Goal: Find specific page/section: Find specific page/section

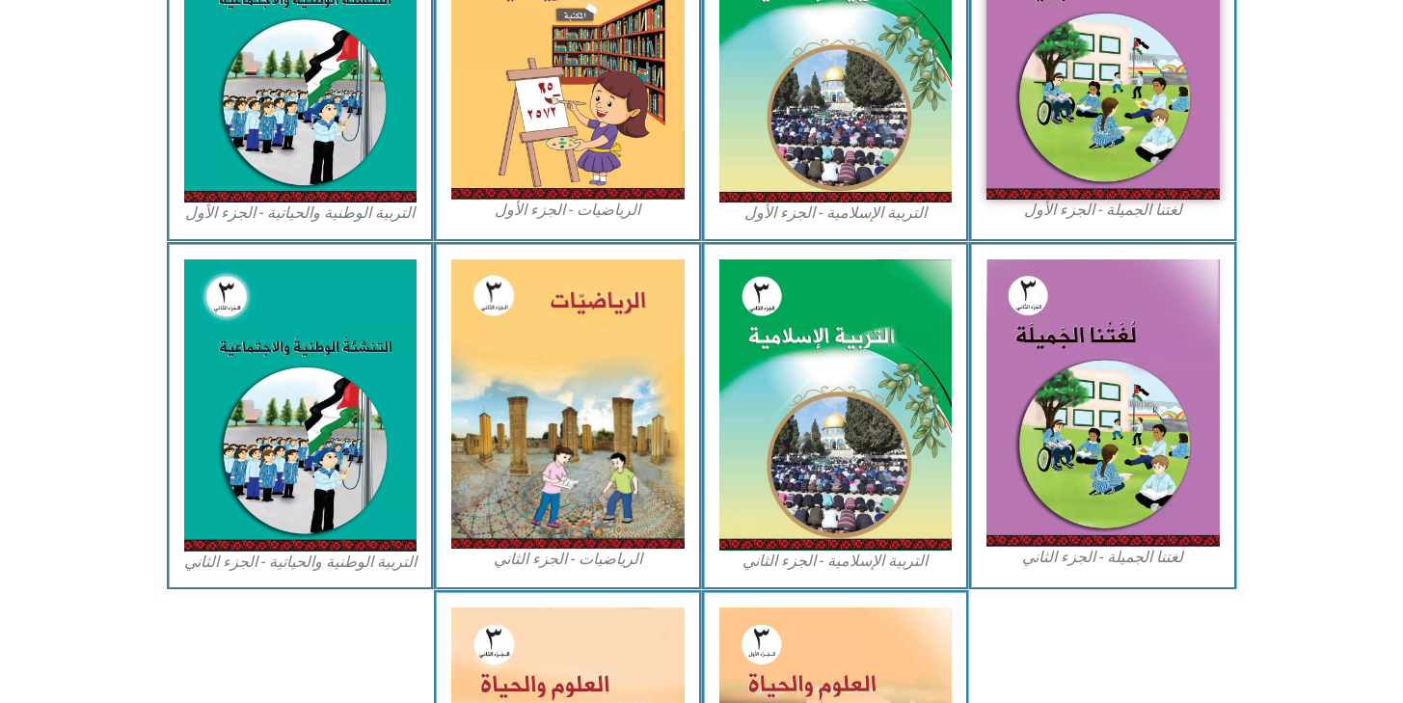
scroll to position [651, 0]
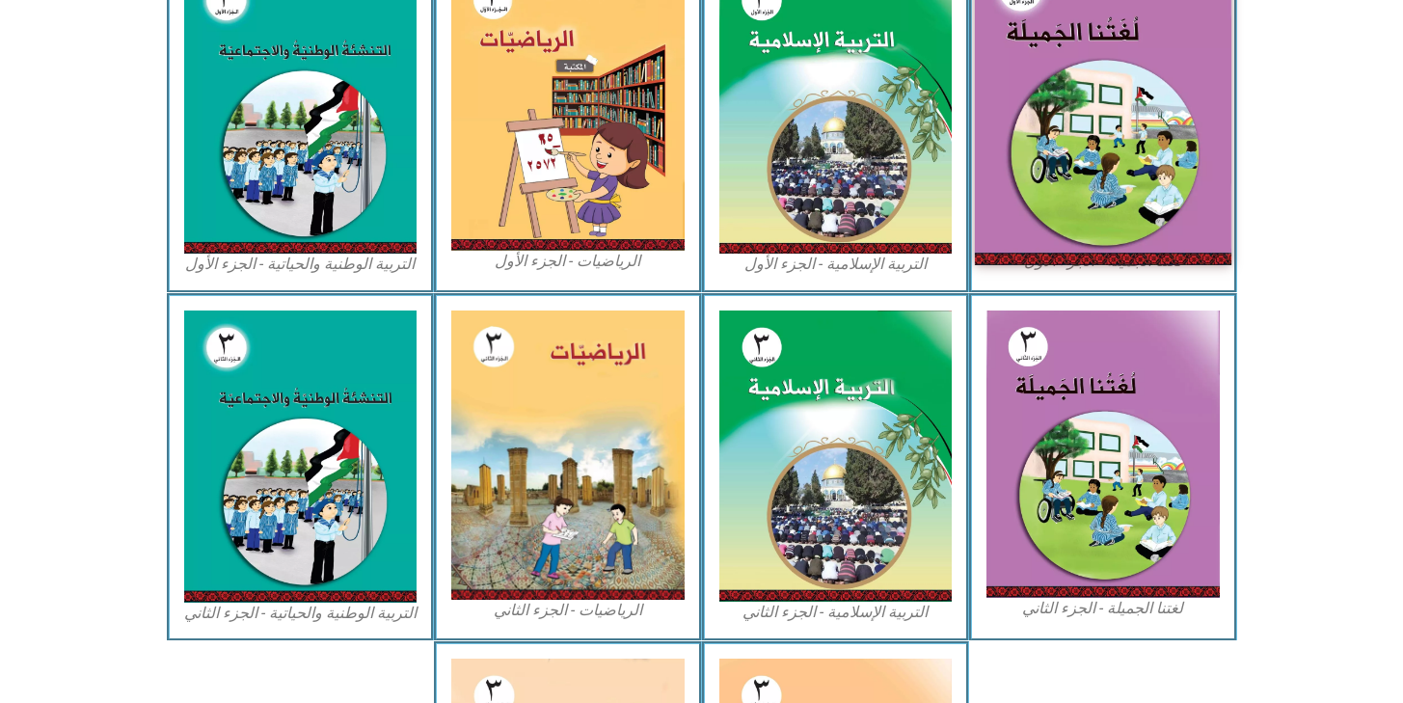
click at [1053, 168] on img at bounding box center [1103, 106] width 257 height 315
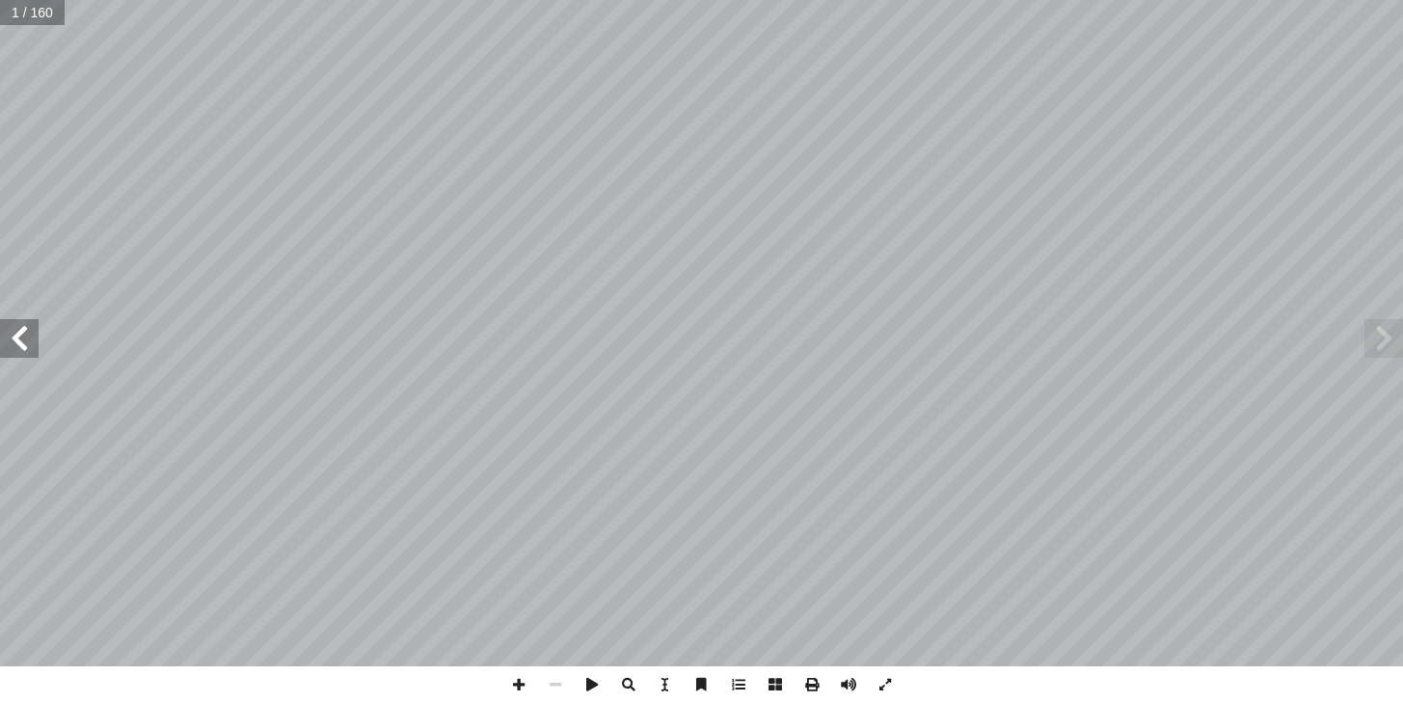
click at [21, 340] on span at bounding box center [19, 338] width 39 height 39
click at [21, 338] on span at bounding box center [19, 338] width 39 height 39
click at [1380, 326] on span at bounding box center [1384, 338] width 39 height 39
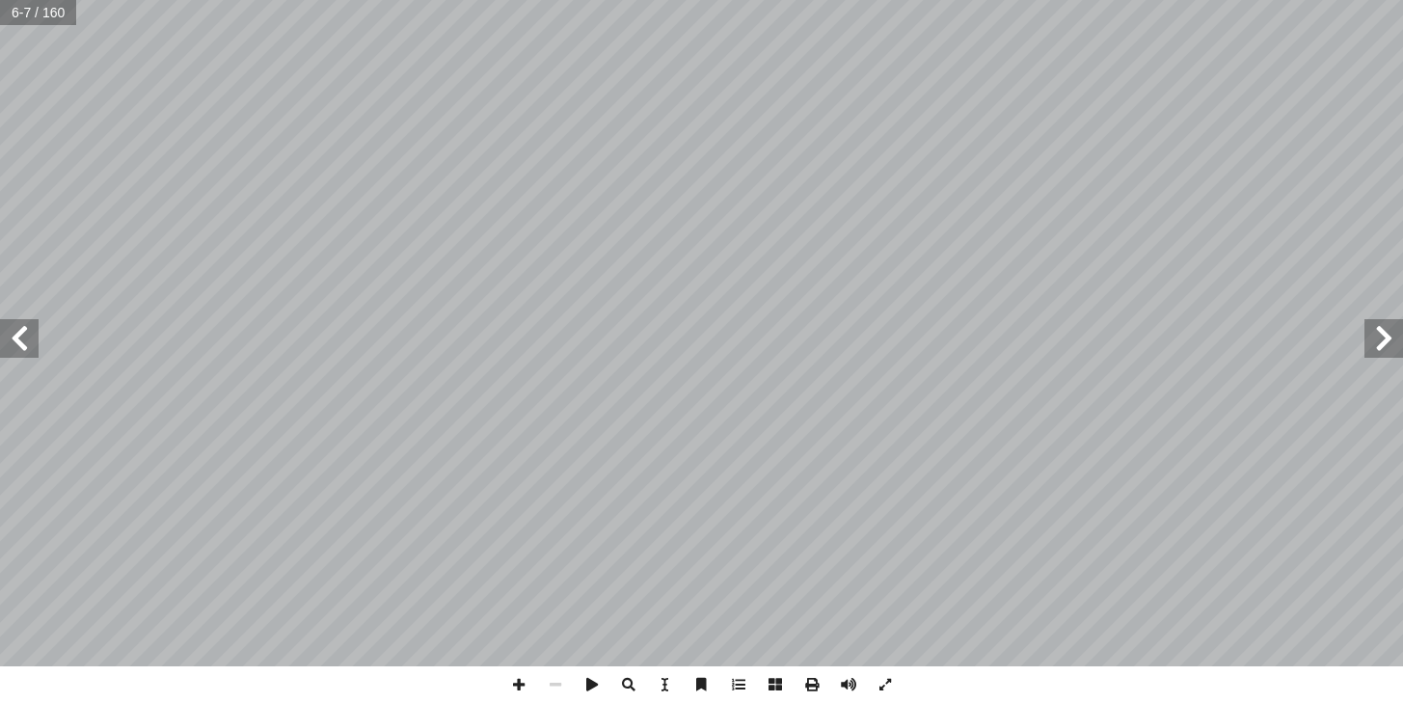
click at [31, 337] on span at bounding box center [19, 338] width 39 height 39
click at [29, 336] on span at bounding box center [19, 338] width 39 height 39
click at [23, 346] on span at bounding box center [19, 338] width 39 height 39
